Goal: Transaction & Acquisition: Purchase product/service

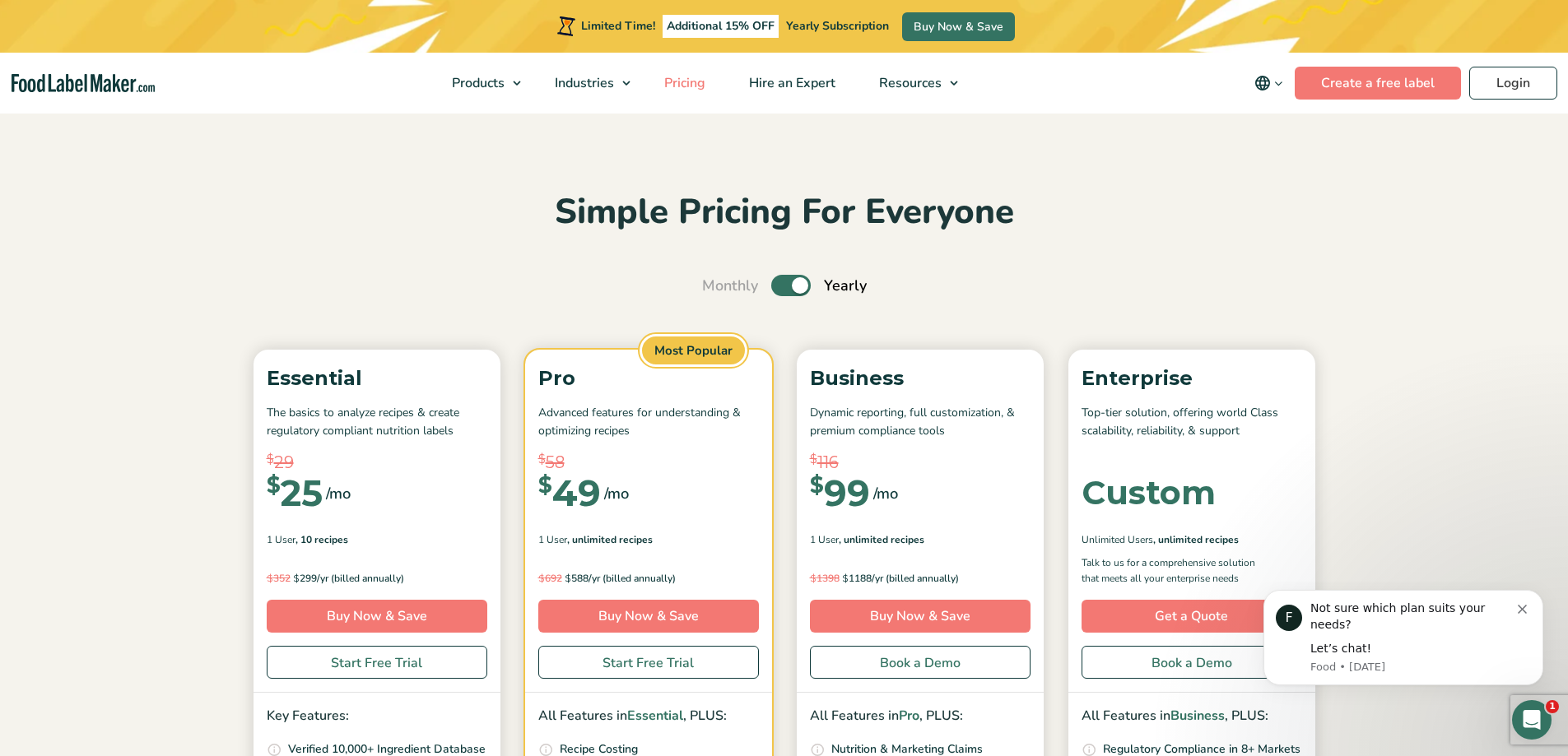
click at [669, 79] on span "Pricing" at bounding box center [684, 83] width 48 height 18
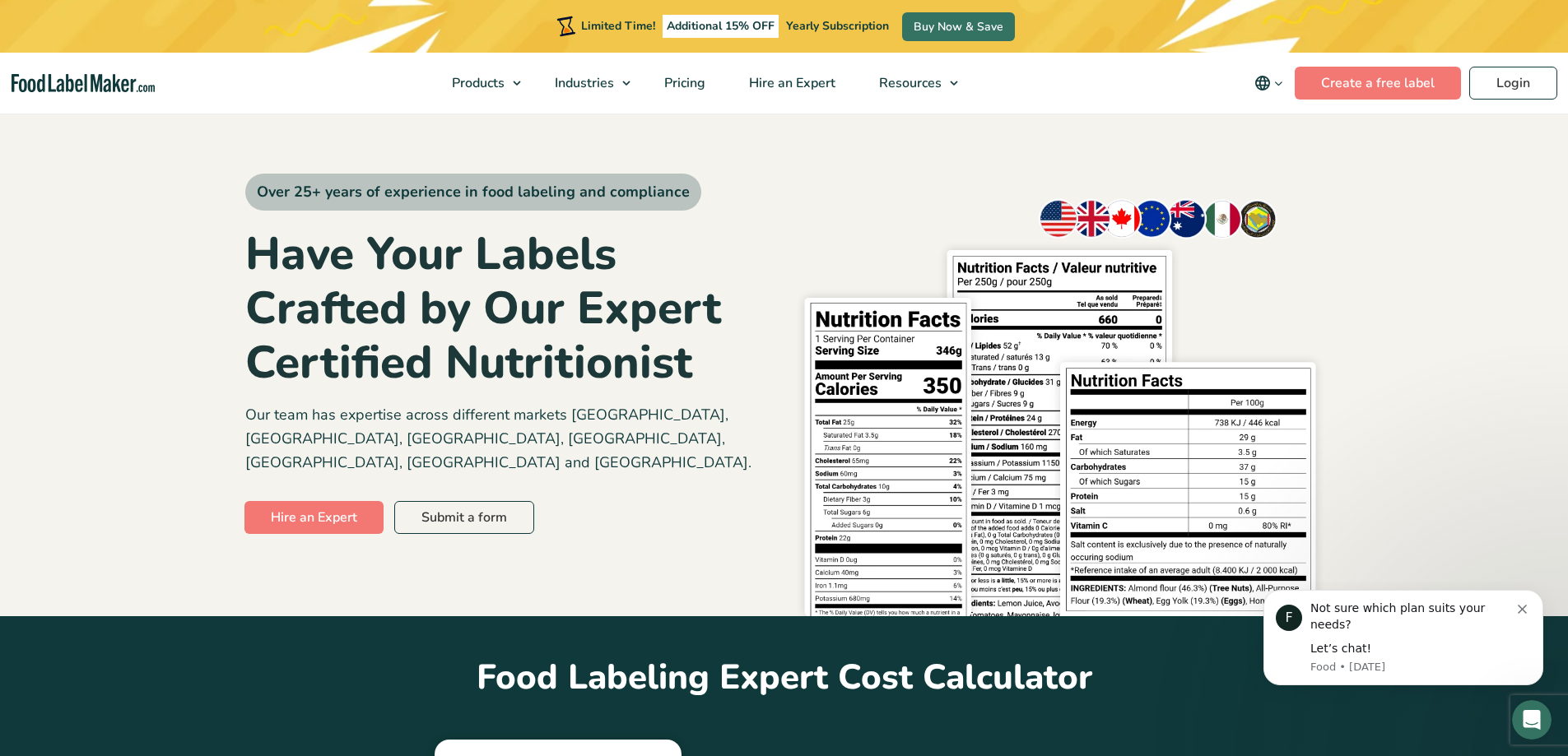
scroll to position [592, 0]
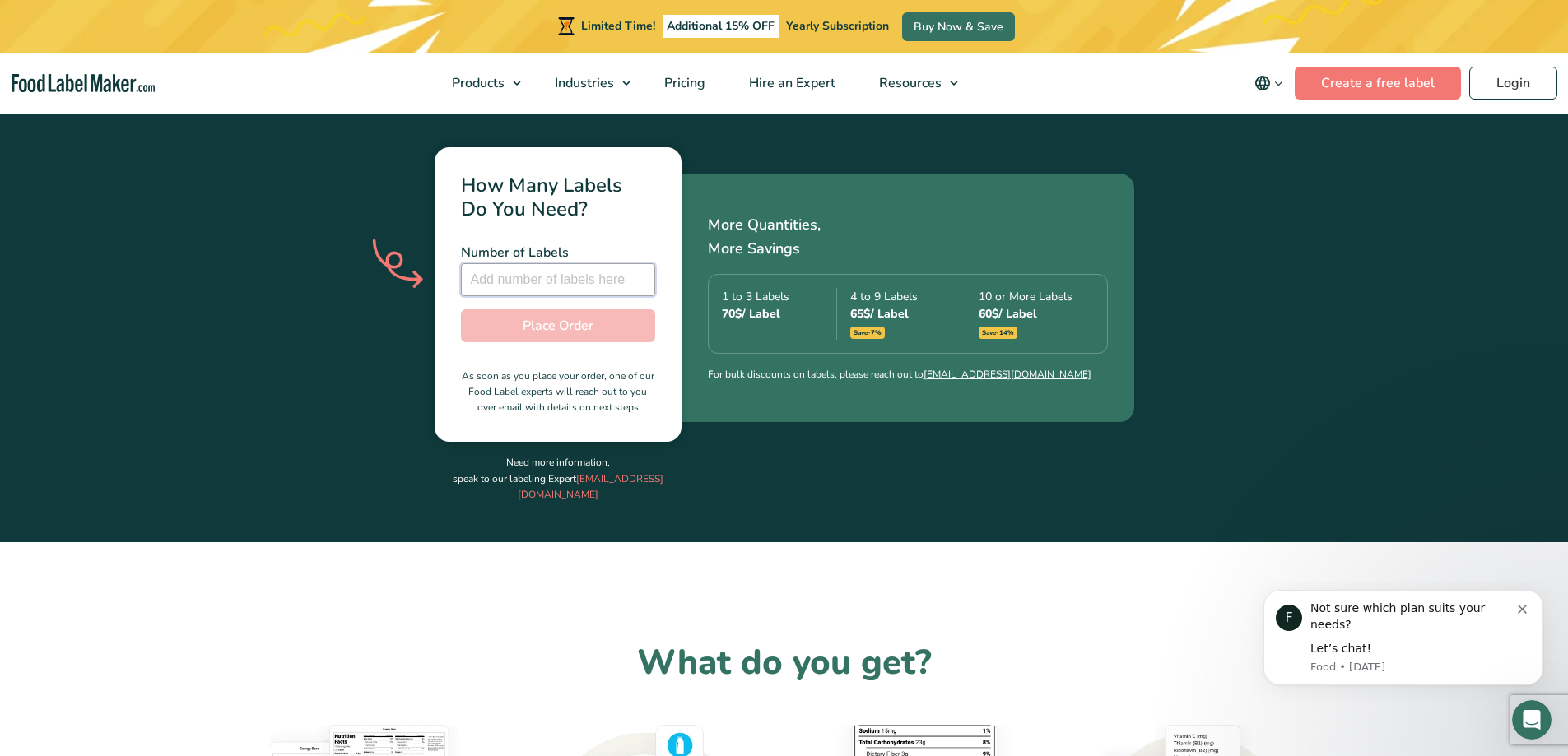
click at [544, 263] on input "number" at bounding box center [558, 279] width 194 height 33
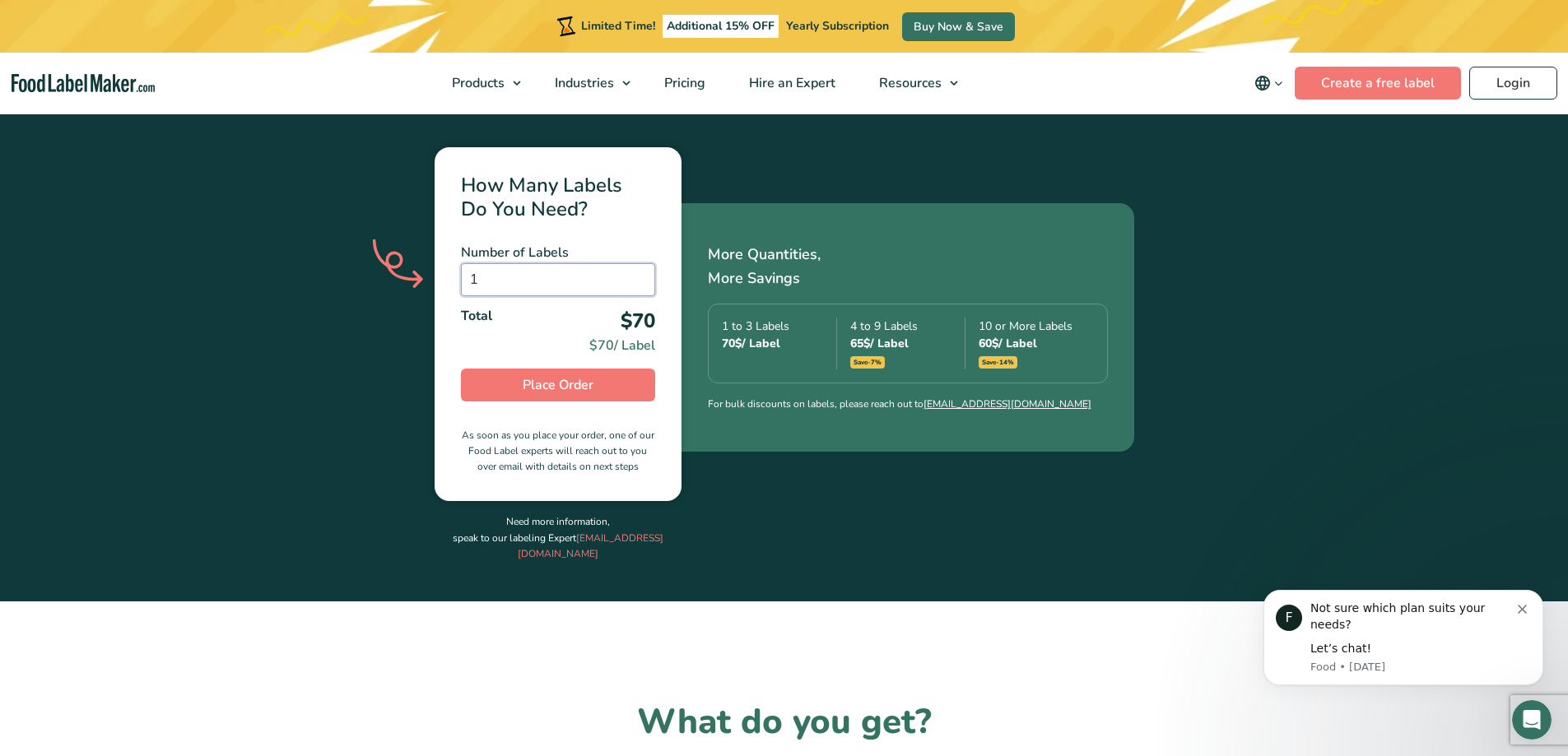
type input "1"
click at [580, 375] on span "Place Order" at bounding box center [558, 385] width 71 height 19
